Goal: Task Accomplishment & Management: Use online tool/utility

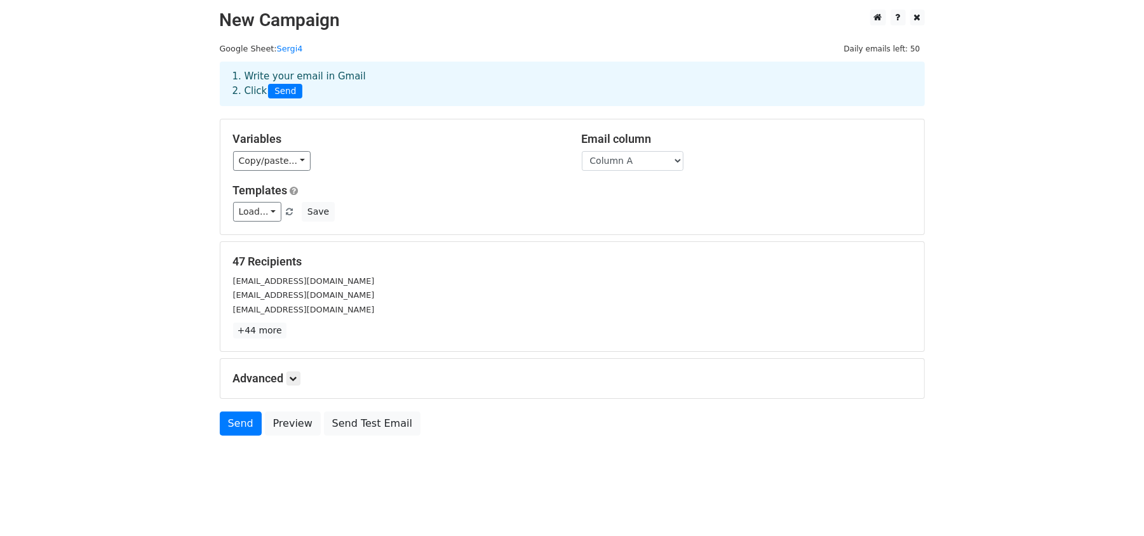
click at [222, 423] on link "Send" at bounding box center [241, 424] width 42 height 24
drag, startPoint x: 0, startPoint y: 0, endPoint x: 222, endPoint y: 423, distance: 477.5
click at [222, 423] on link "Send" at bounding box center [241, 424] width 42 height 24
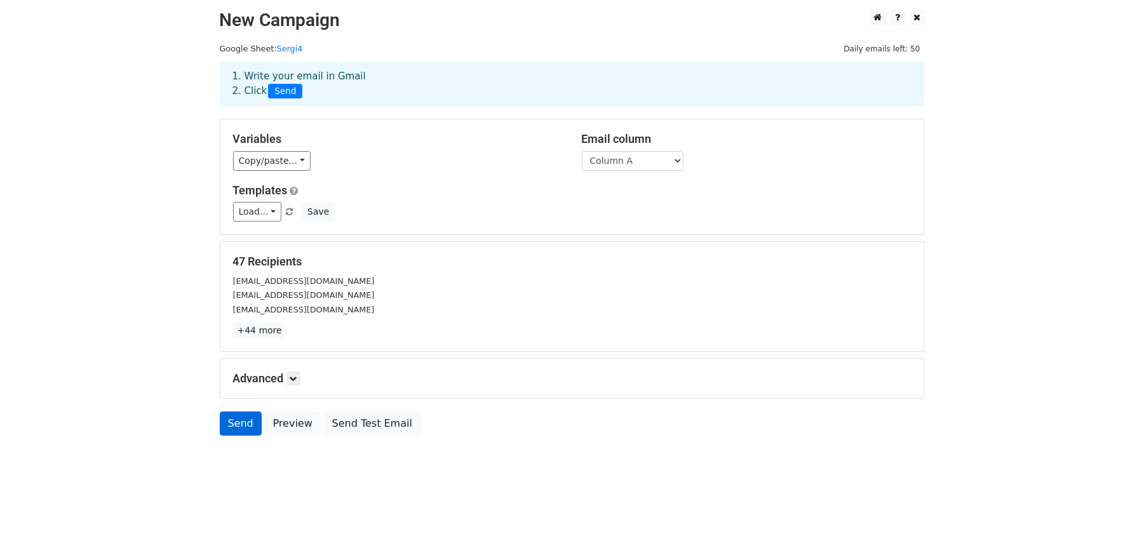
click at [222, 423] on link "Send" at bounding box center [241, 424] width 42 height 24
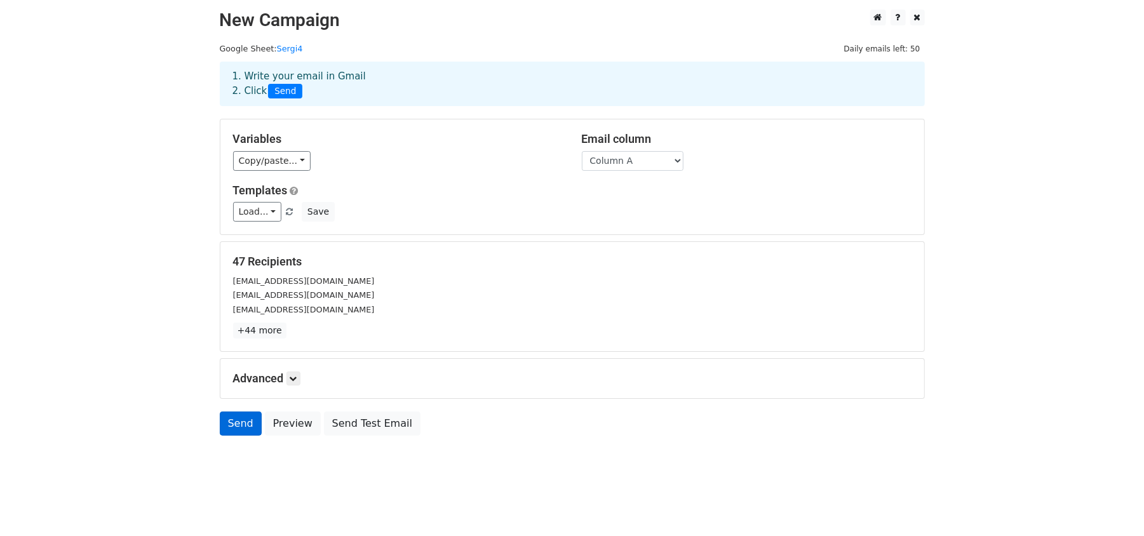
click at [222, 423] on link "Send" at bounding box center [241, 424] width 42 height 24
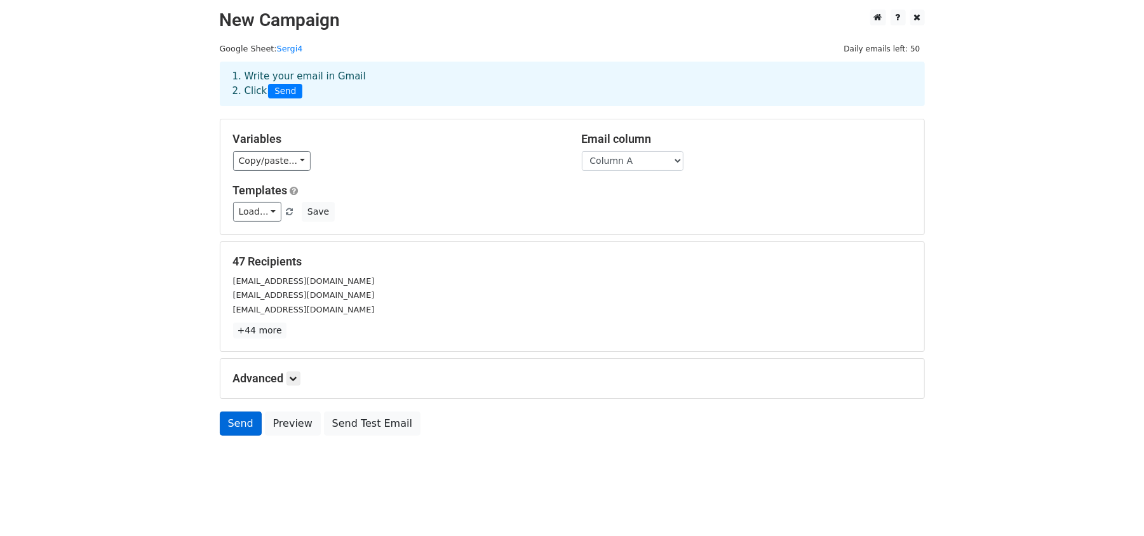
click at [222, 423] on link "Send" at bounding box center [241, 424] width 42 height 24
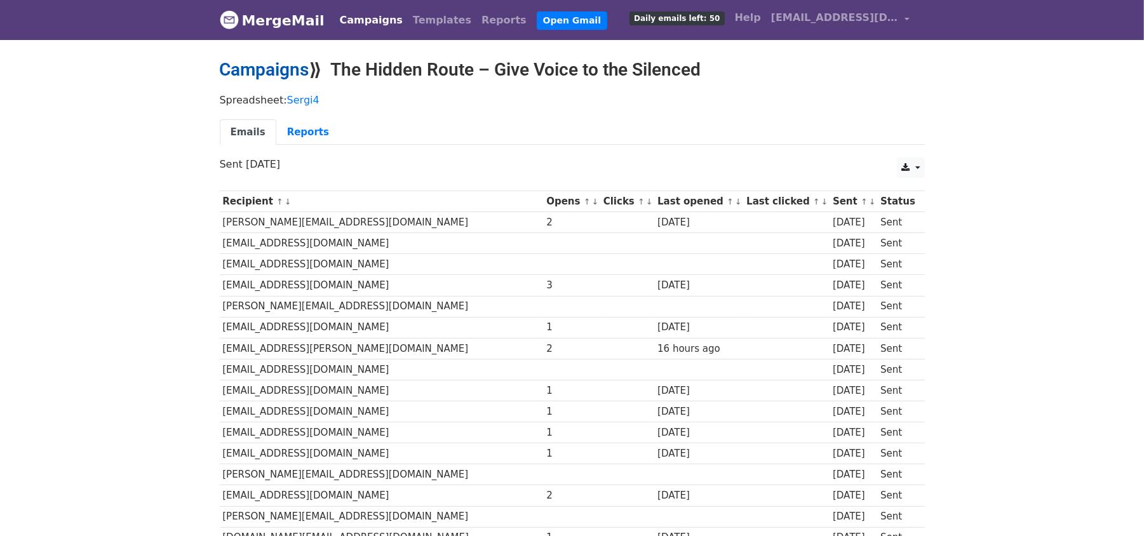
click at [277, 69] on link "Campaigns" at bounding box center [265, 69] width 90 height 21
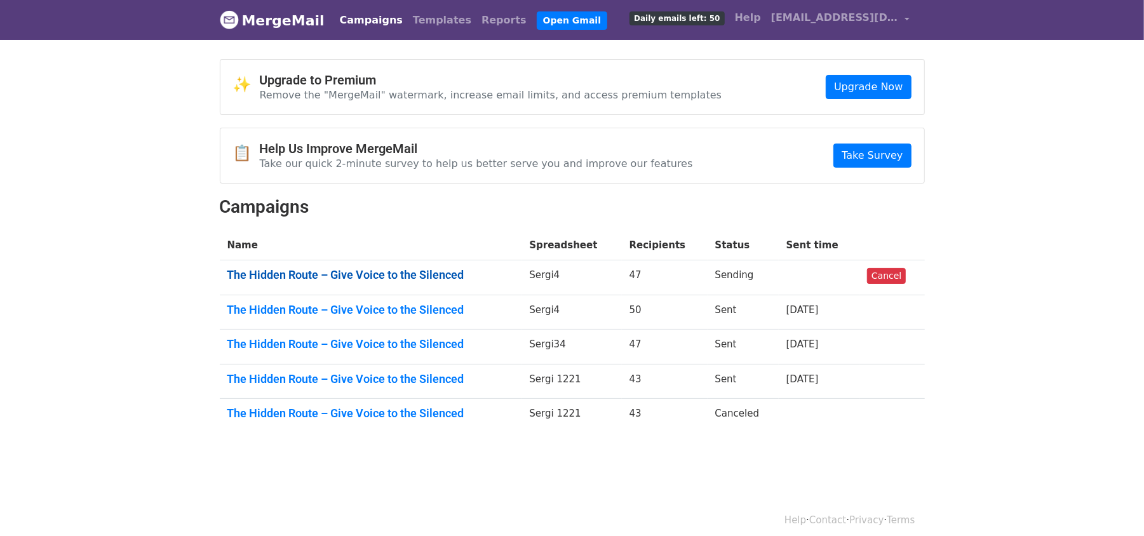
click at [308, 276] on link "The Hidden Route – Give Voice to the Silenced" at bounding box center [370, 275] width 287 height 14
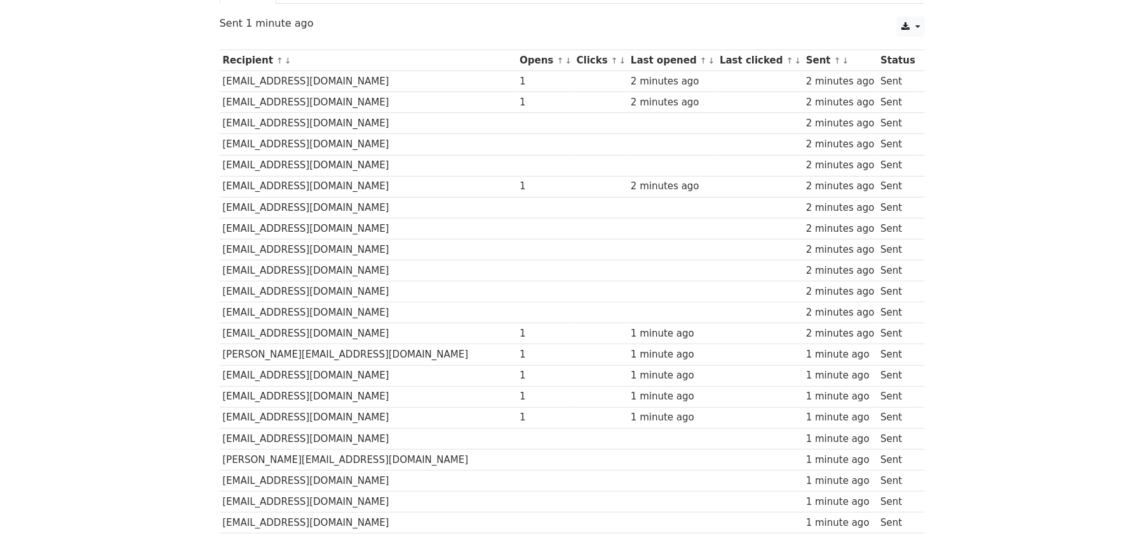
scroll to position [197, 0]
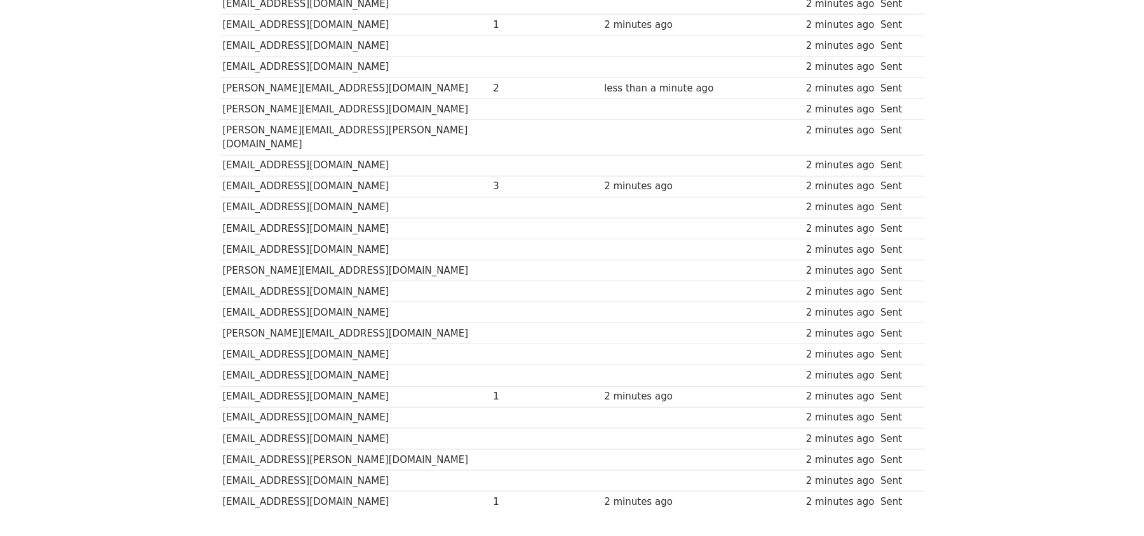
scroll to position [787, 0]
